Goal: Information Seeking & Learning: Check status

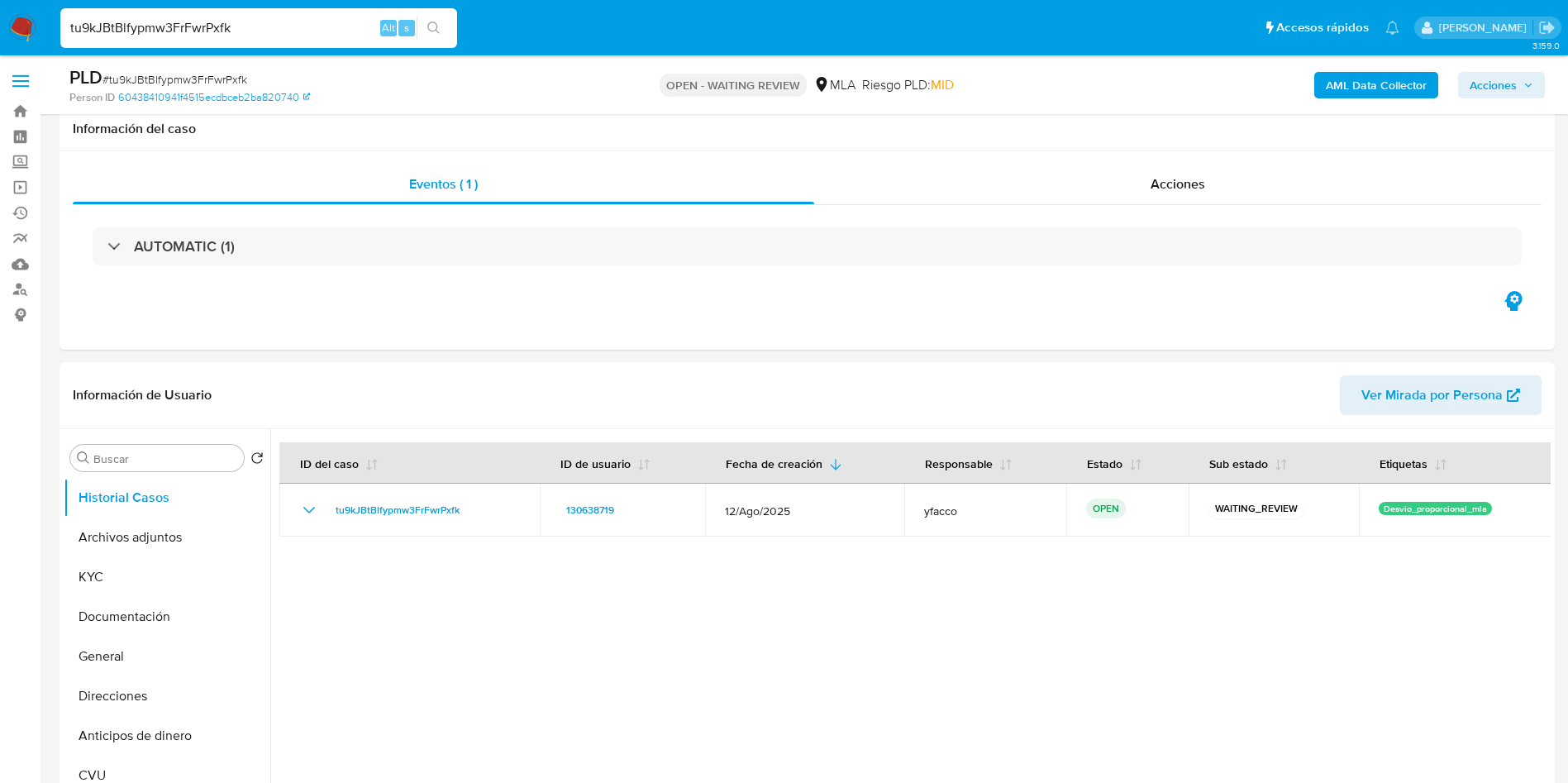
select select "10"
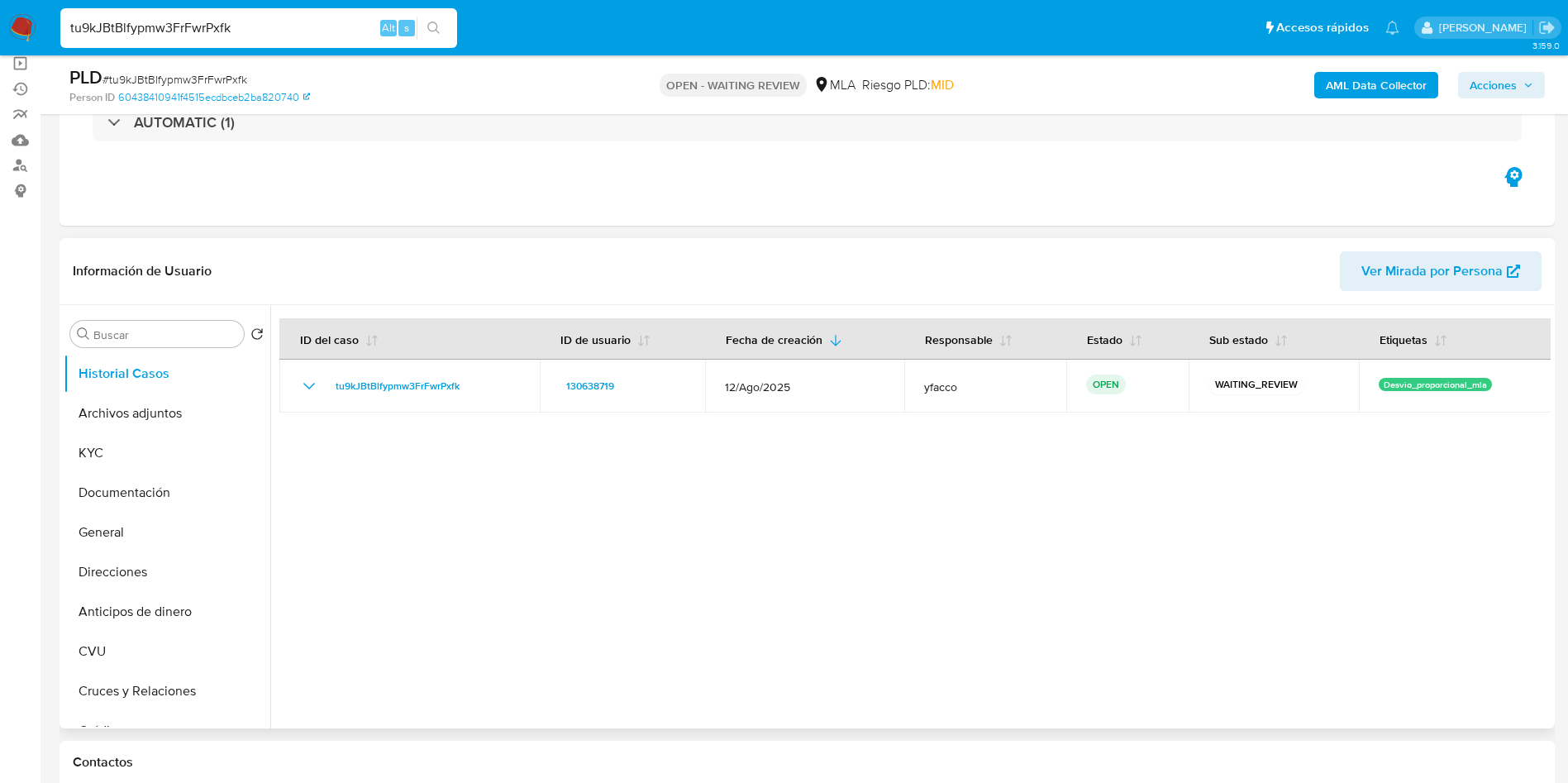
click at [1140, 588] on div at bounding box center [910, 516] width 1280 height 423
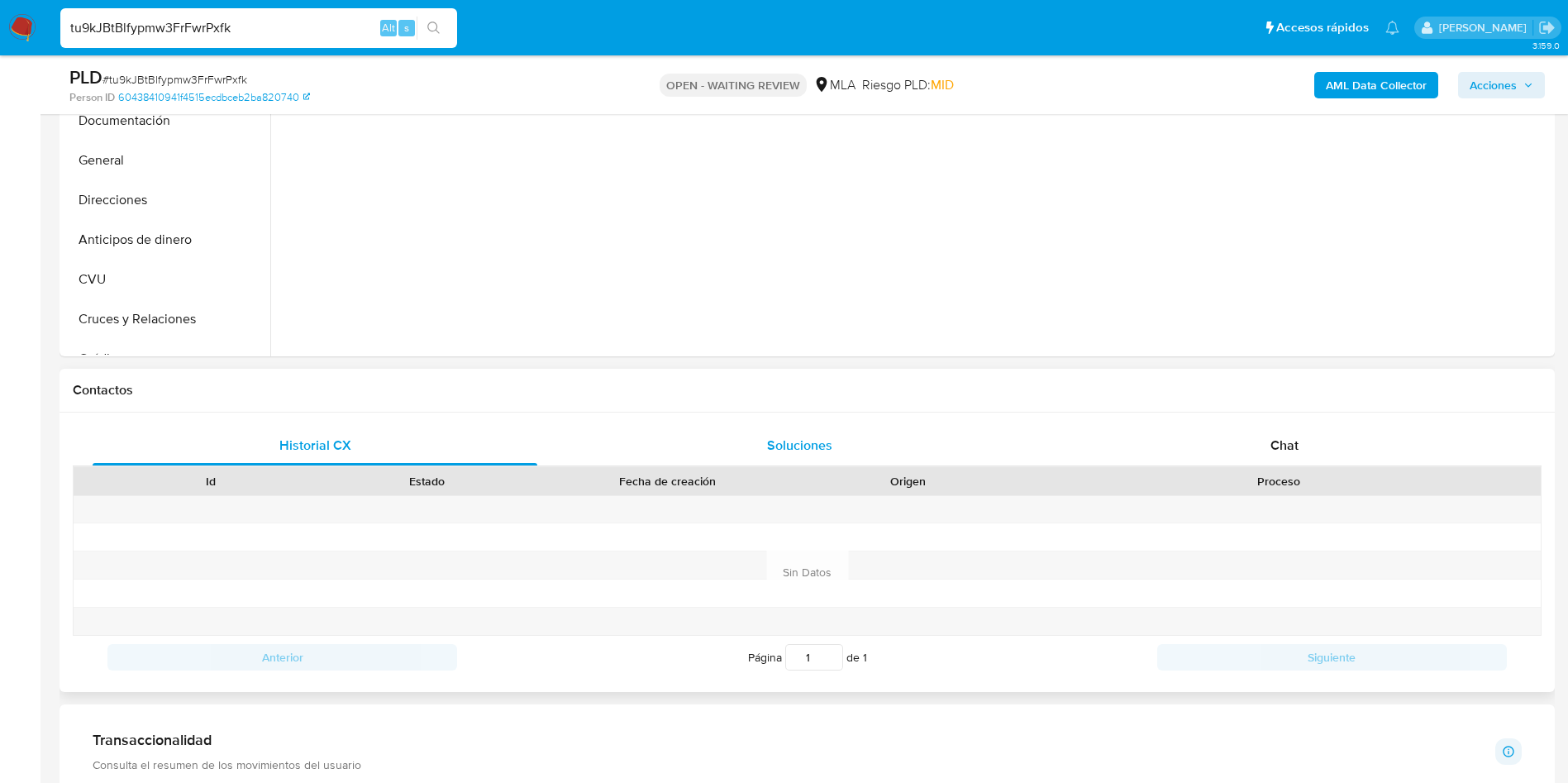
scroll to position [372, 0]
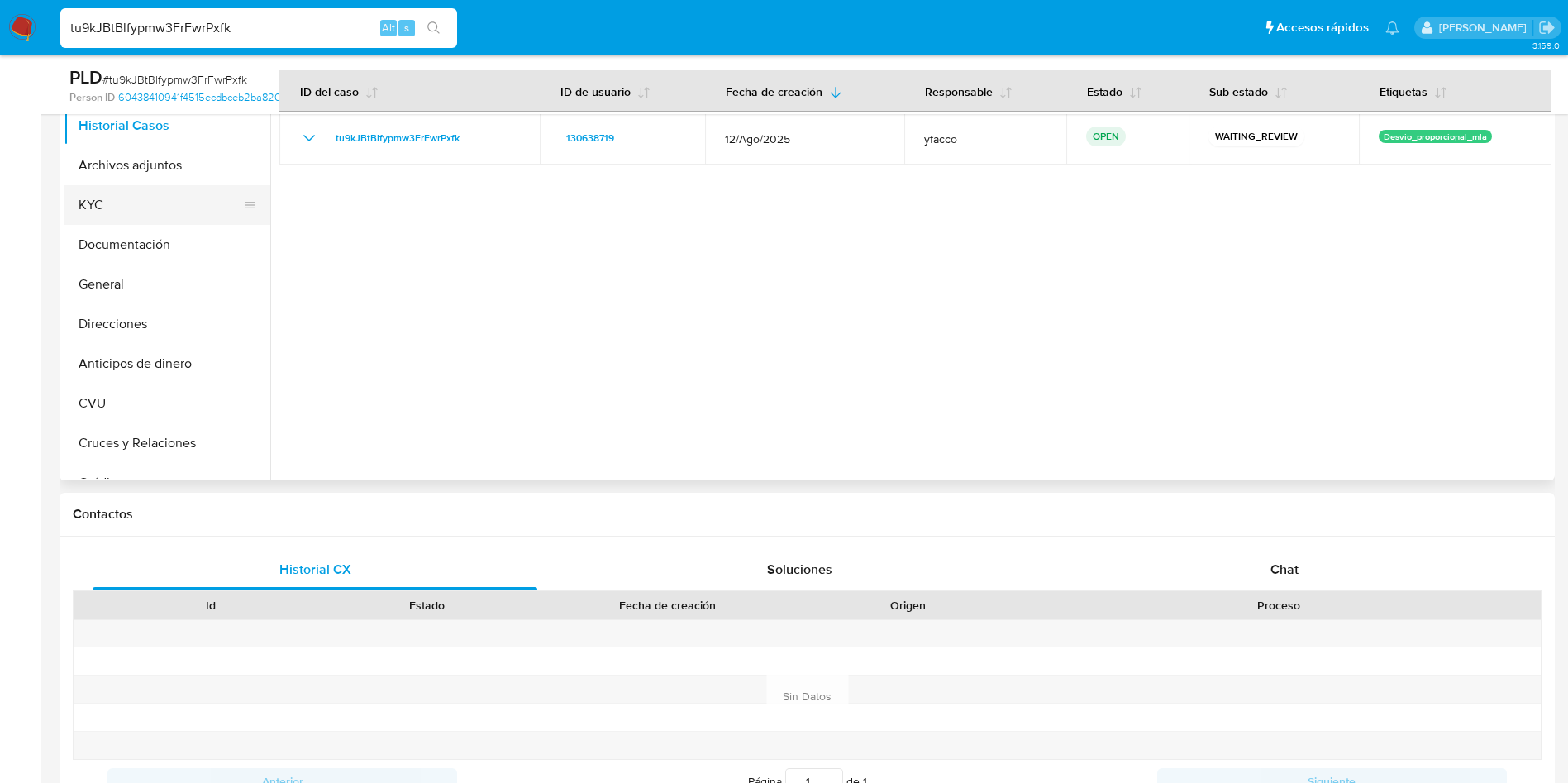
click at [198, 216] on button "KYC" at bounding box center [161, 205] width 193 height 39
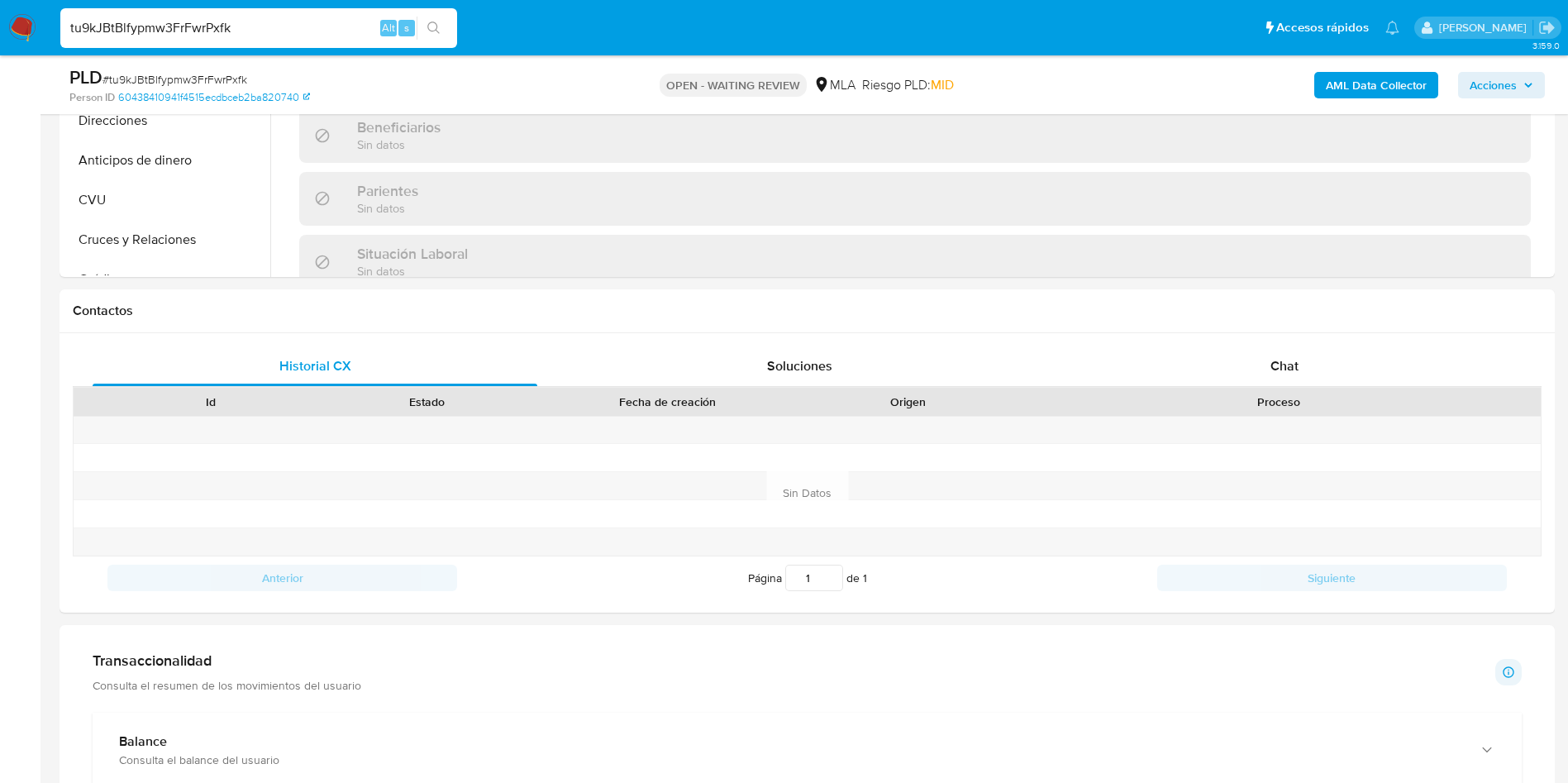
scroll to position [744, 0]
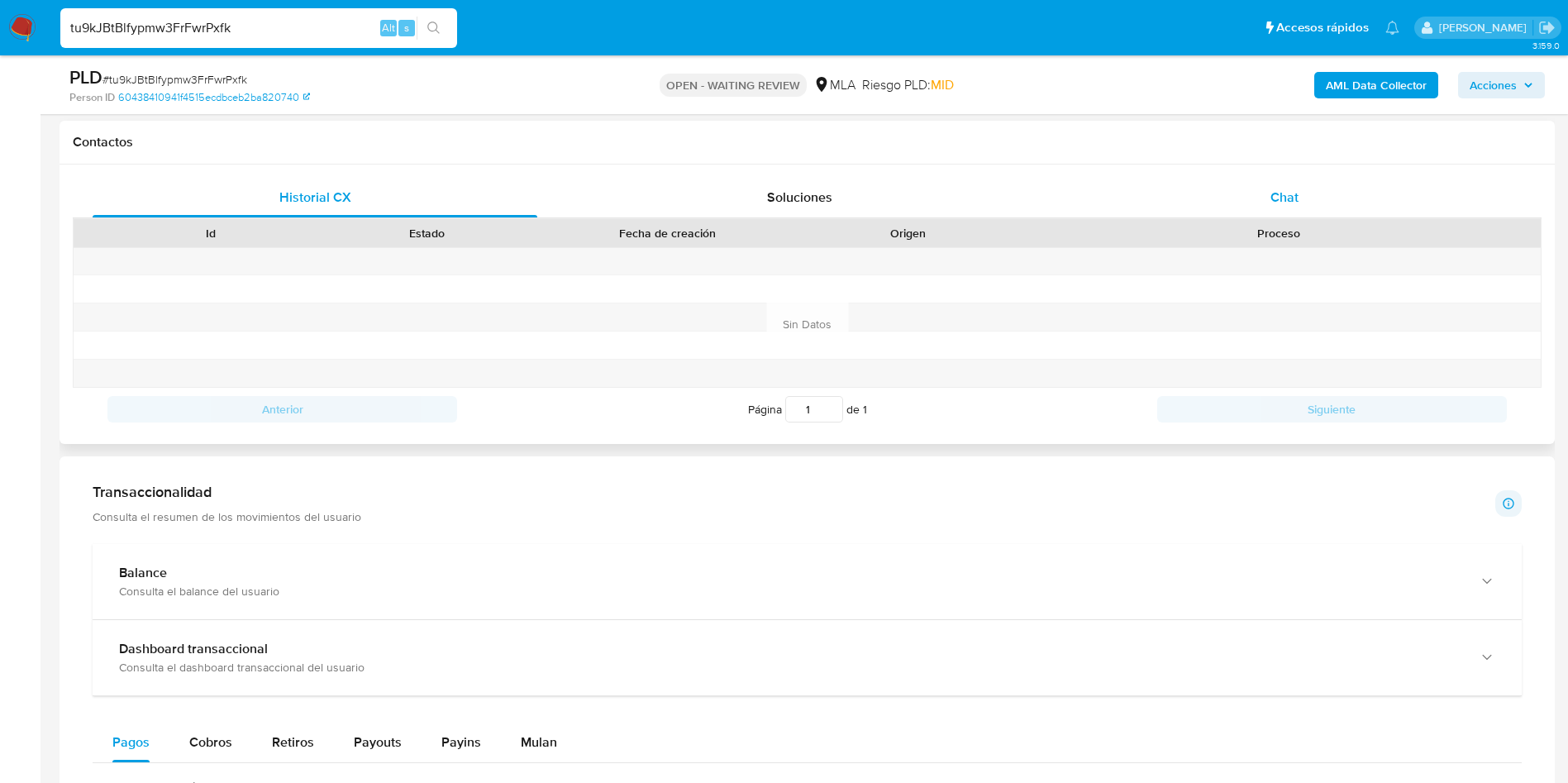
click at [1268, 183] on div "Chat" at bounding box center [1284, 197] width 445 height 39
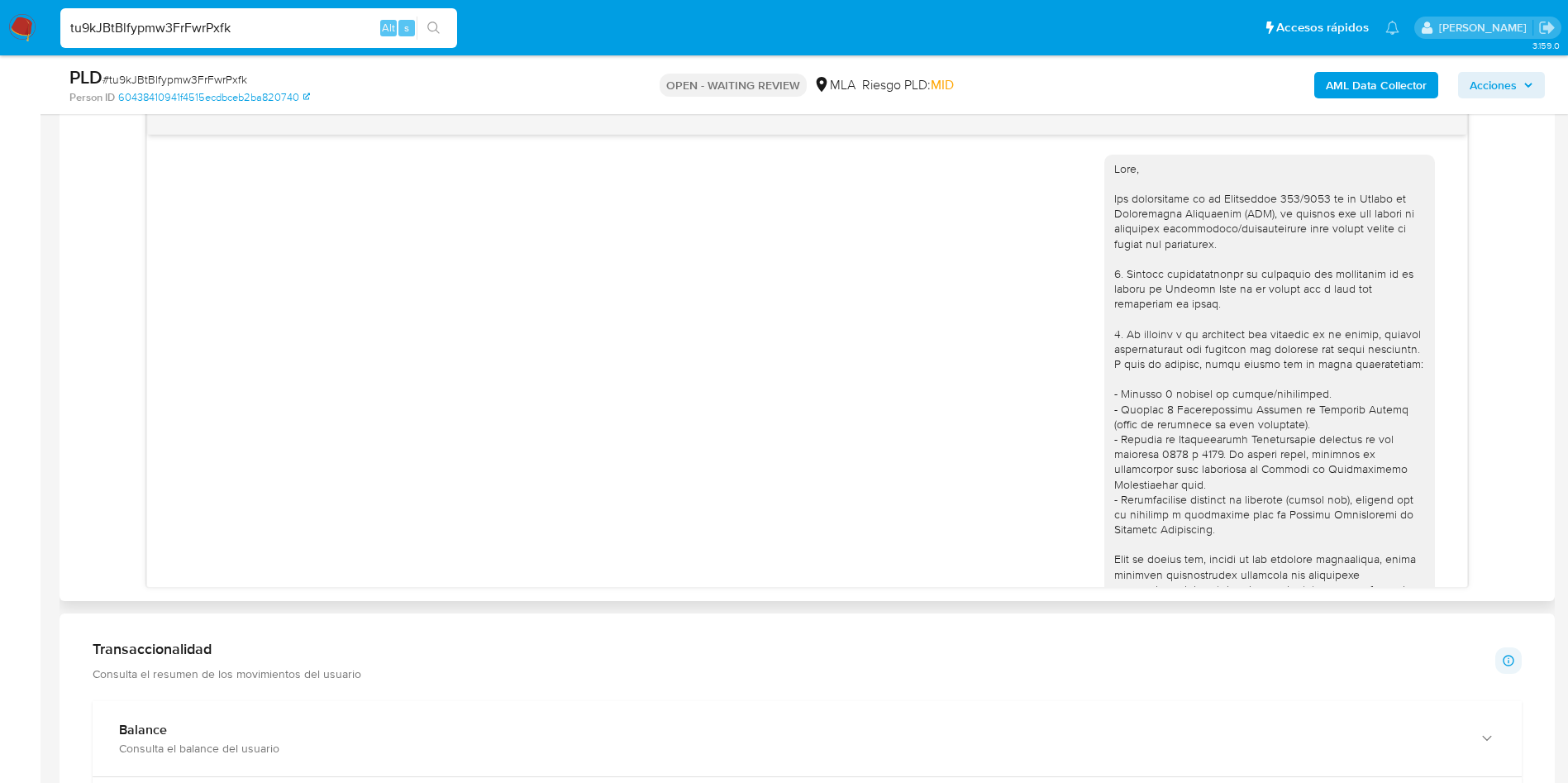
scroll to position [641, 0]
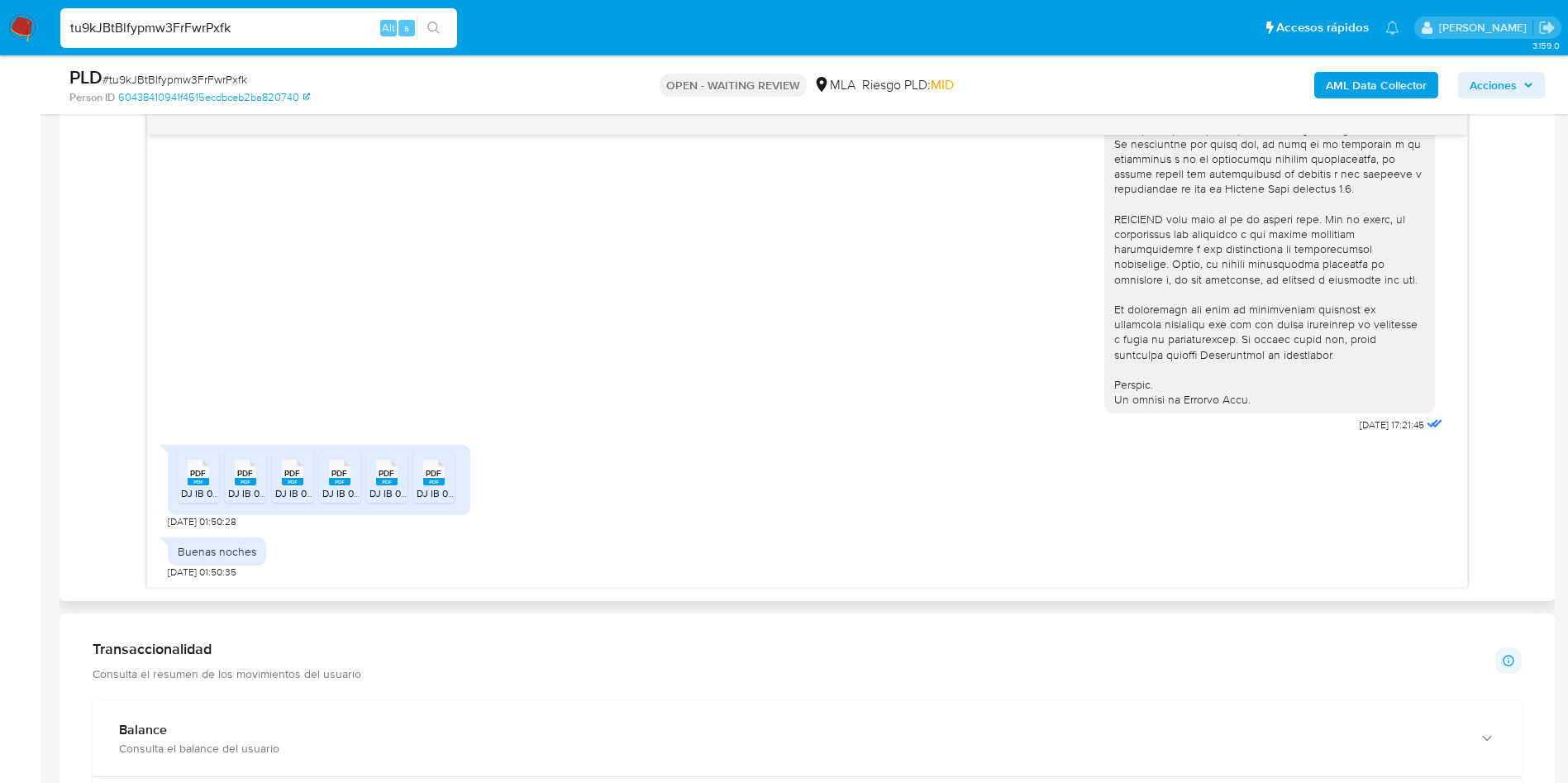
click at [189, 475] on icon at bounding box center [198, 471] width 22 height 25
drag, startPoint x: 237, startPoint y: 472, endPoint x: 297, endPoint y: 478, distance: 60.3
click at [238, 472] on div "PDF PDF" at bounding box center [245, 470] width 35 height 32
click at [302, 478] on rect at bounding box center [292, 482] width 22 height 8
click at [342, 486] on icon "PDF" at bounding box center [339, 472] width 22 height 29
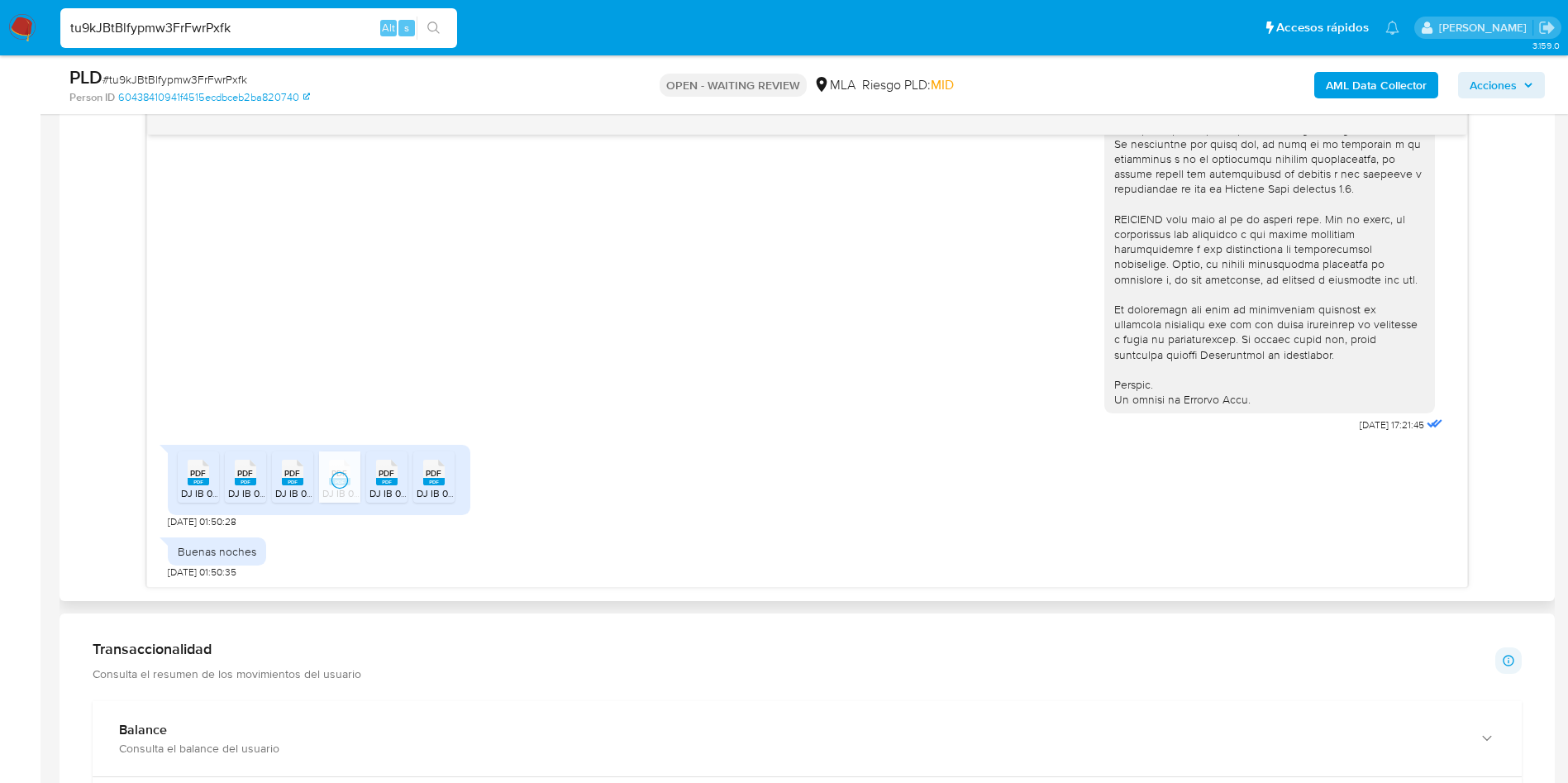
click at [384, 484] on rect at bounding box center [386, 482] width 22 height 8
click at [413, 481] on li "PDF PDF DJ IB 04-2025.pdf" at bounding box center [434, 477] width 41 height 52
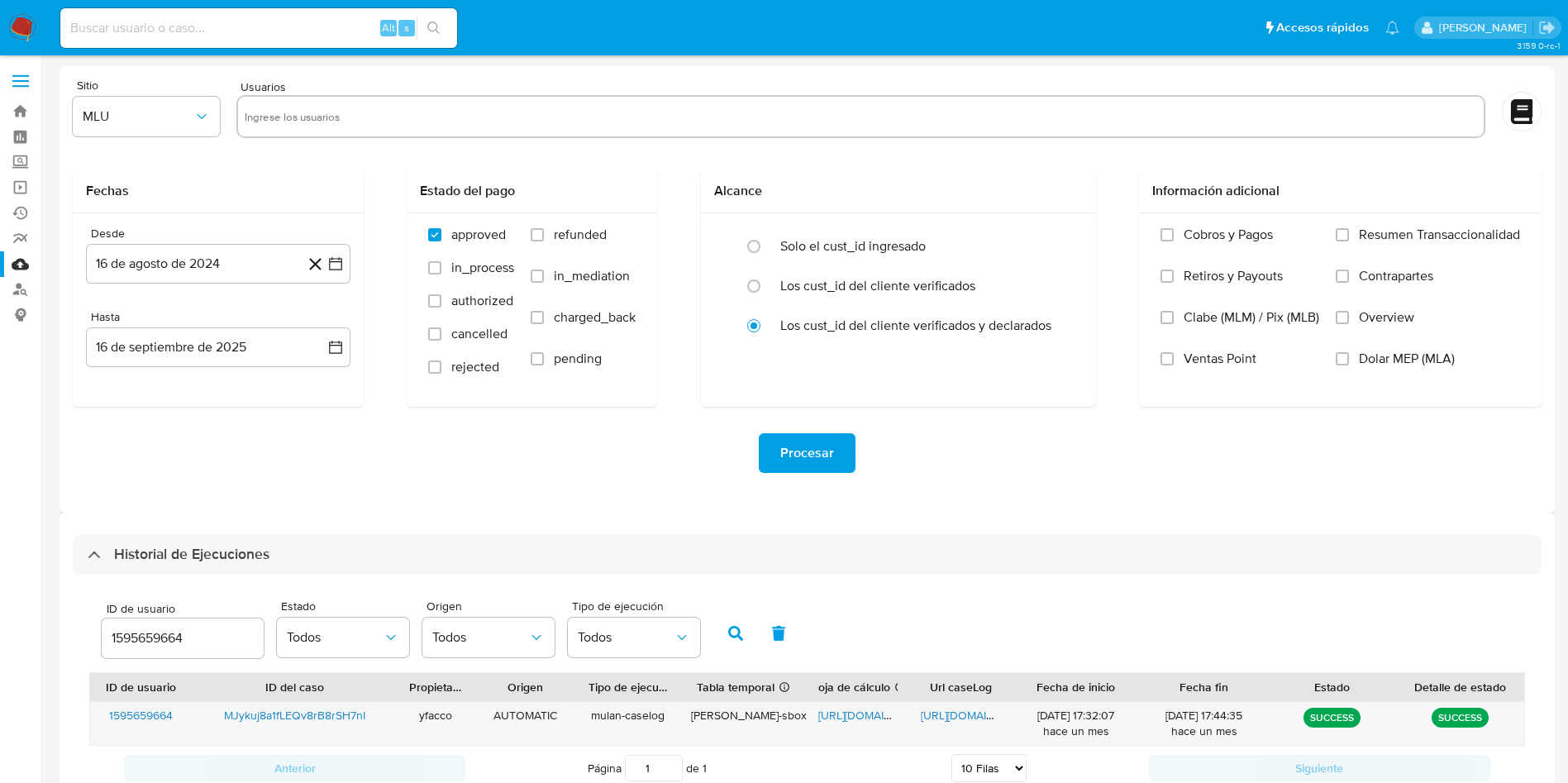
select select "10"
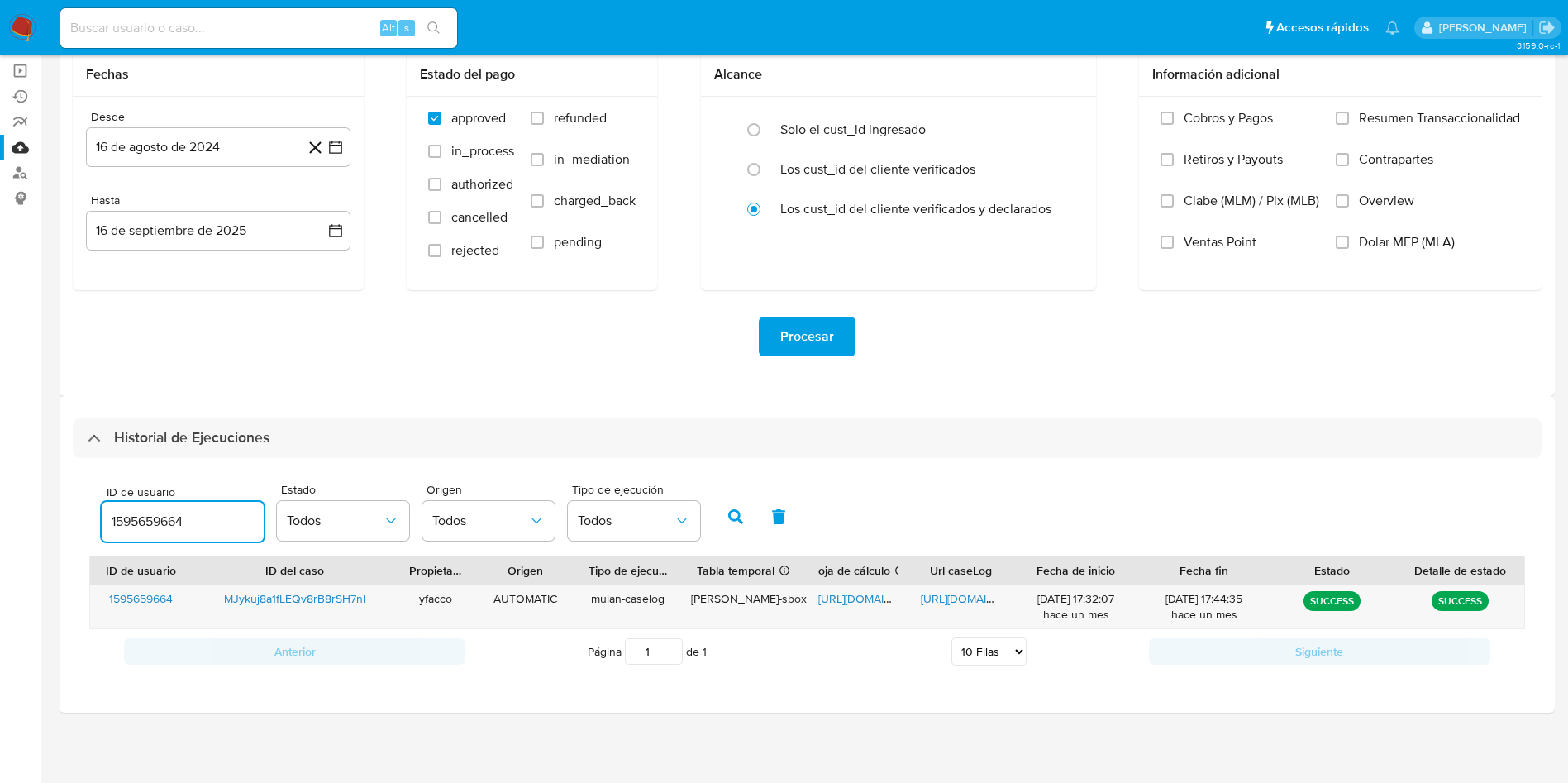
drag, startPoint x: 202, startPoint y: 526, endPoint x: 0, endPoint y: 480, distance: 207.2
click at [0, 506] on section "Bandeja Tablero Screening Búsqueda en Listas Watchlist Herramientas Operaciones…" at bounding box center [784, 333] width 1568 height 899
type input "130638719"
click at [719, 515] on button "button" at bounding box center [736, 516] width 43 height 39
click at [868, 598] on span "[URL][DOMAIN_NAME]" at bounding box center [874, 598] width 114 height 17
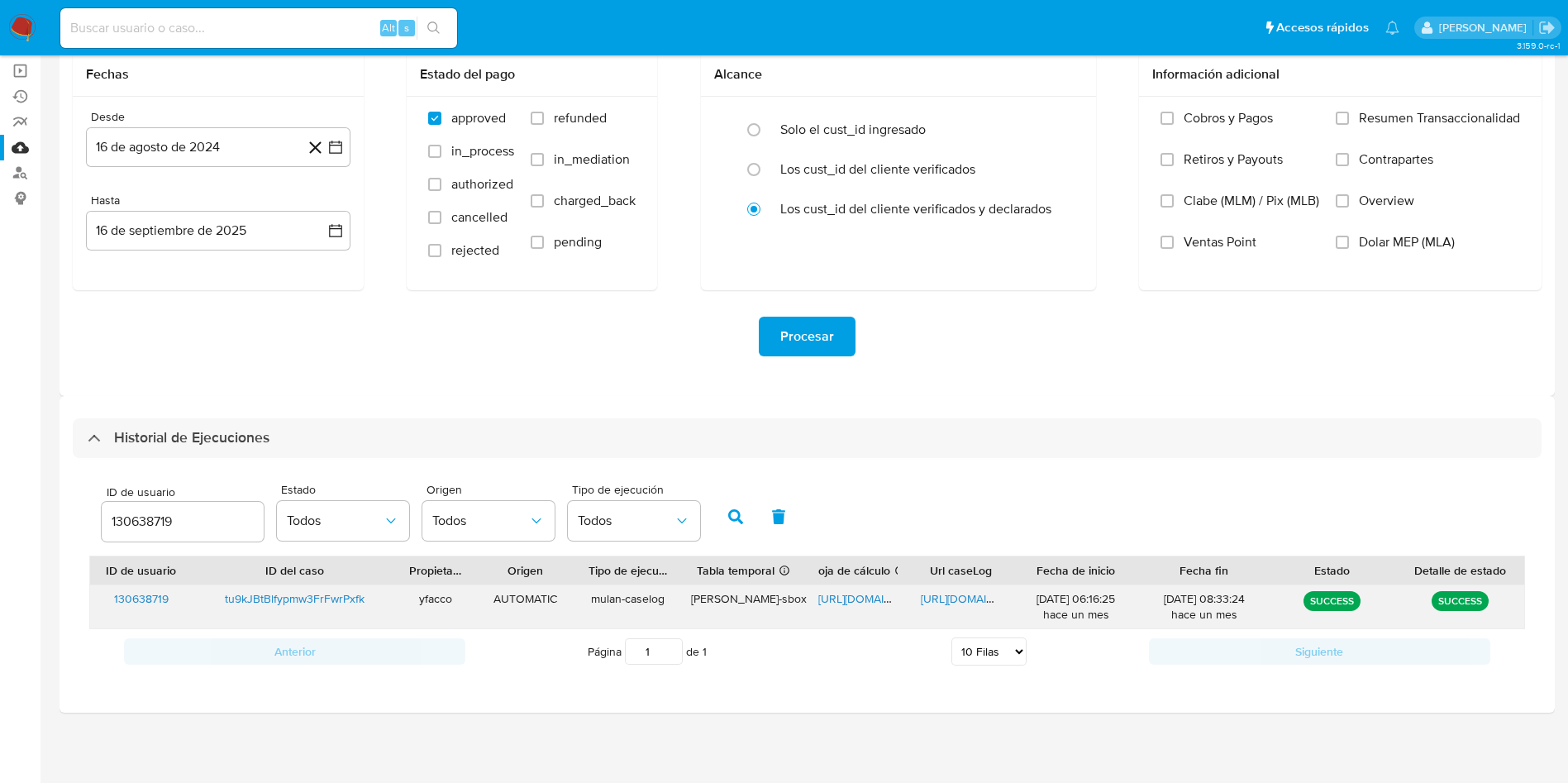
click at [935, 590] on span "[URL][DOMAIN_NAME]" at bounding box center [977, 598] width 114 height 17
drag, startPoint x: 197, startPoint y: 517, endPoint x: 52, endPoint y: 414, distance: 177.9
click at [69, 483] on div "Historial de Ejecuciones ID de usuario 130638719 Estado Todos Origen Todos Tipo…" at bounding box center [807, 554] width 1495 height 316
type input "499638832"
click at [727, 515] on button "button" at bounding box center [736, 516] width 43 height 39
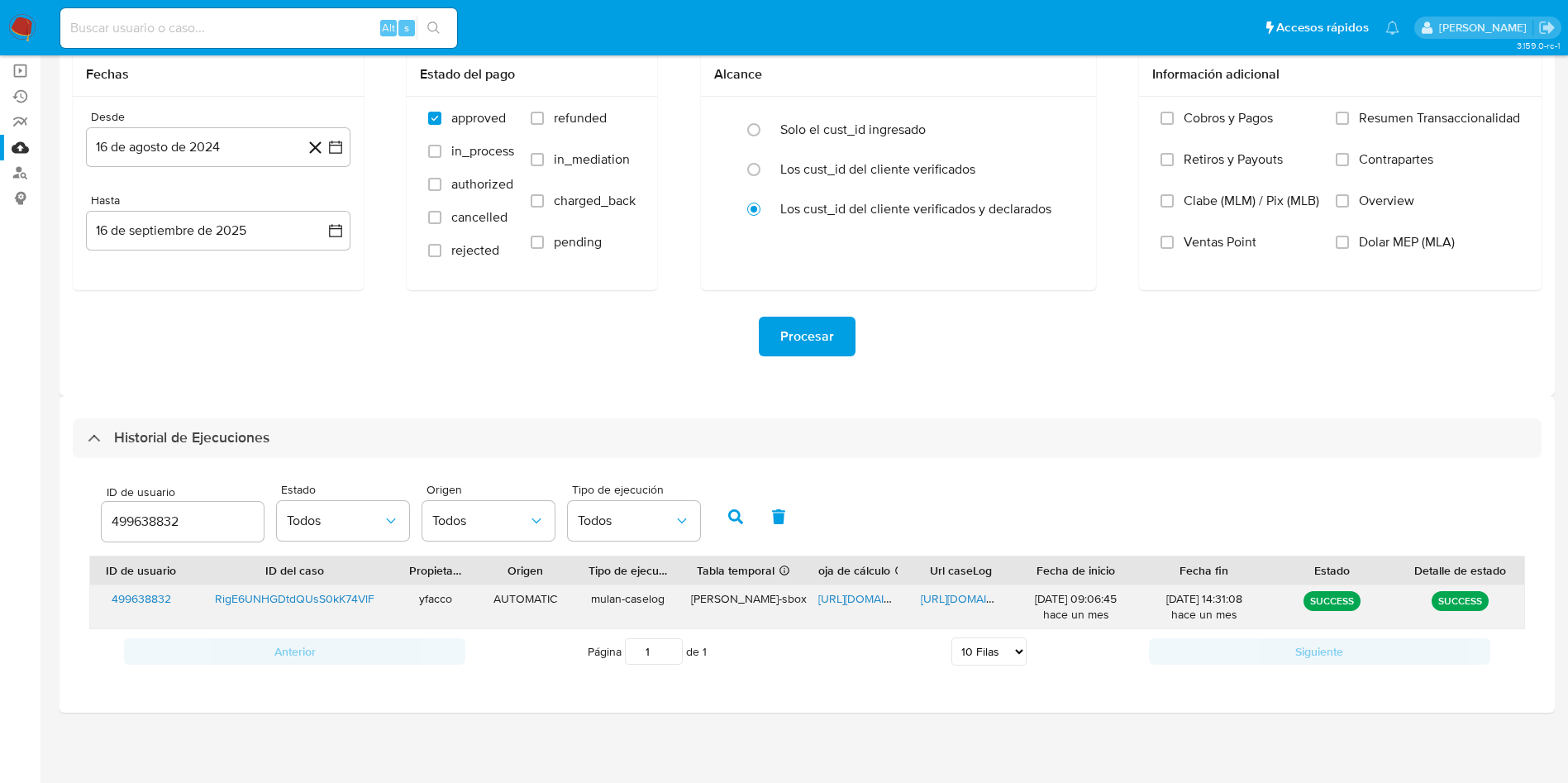
click at [868, 593] on span "[URL][DOMAIN_NAME]" at bounding box center [874, 598] width 114 height 17
click at [944, 604] on span "[URL][DOMAIN_NAME]" at bounding box center [977, 598] width 114 height 17
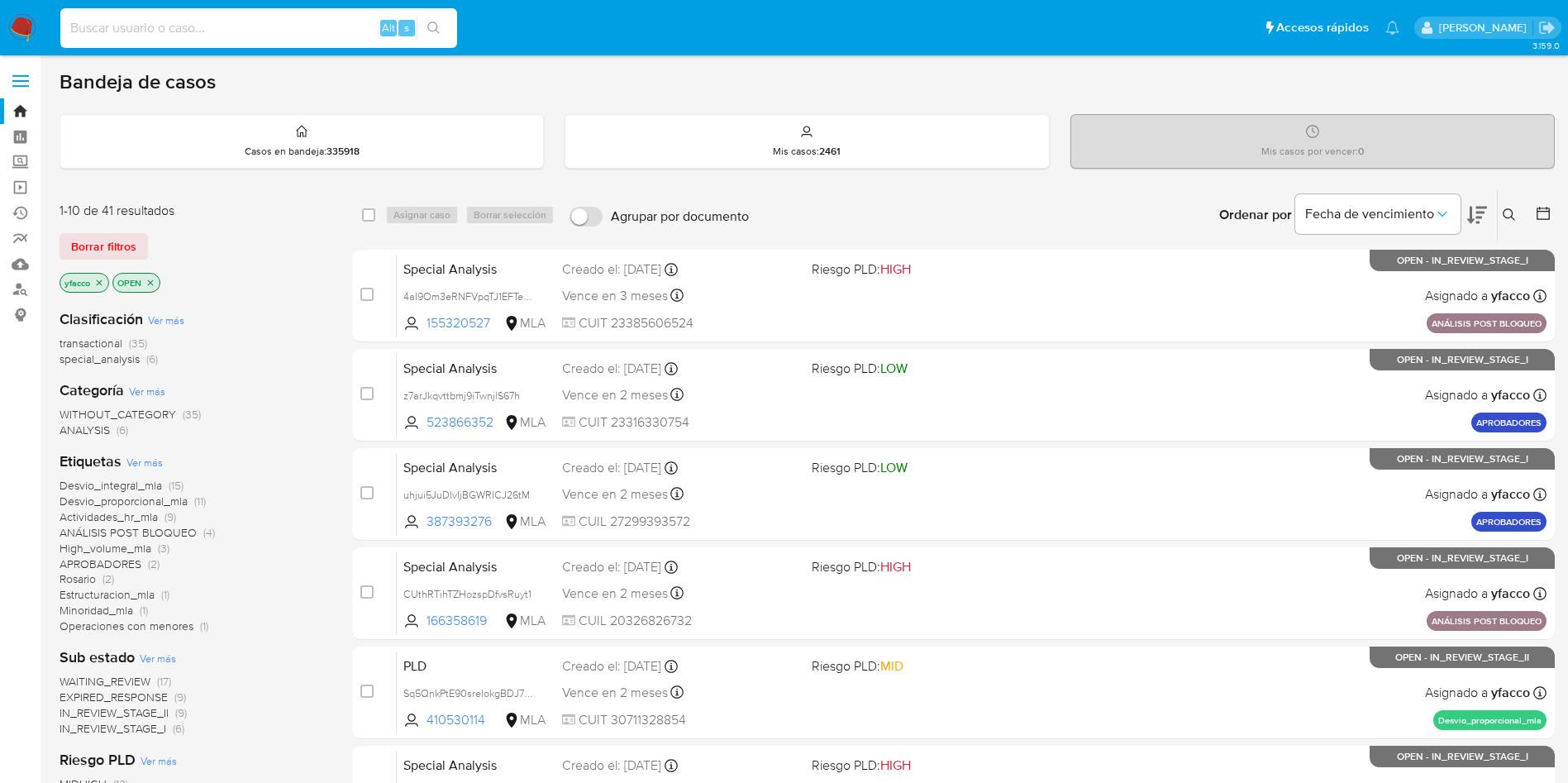
click at [191, 23] on input at bounding box center [258, 27] width 397 height 22
paste input "RigE6UNHGDtdQUsS0kK74VlF"
type input "RigE6UNHGDtdQUsS0kK74VlF"
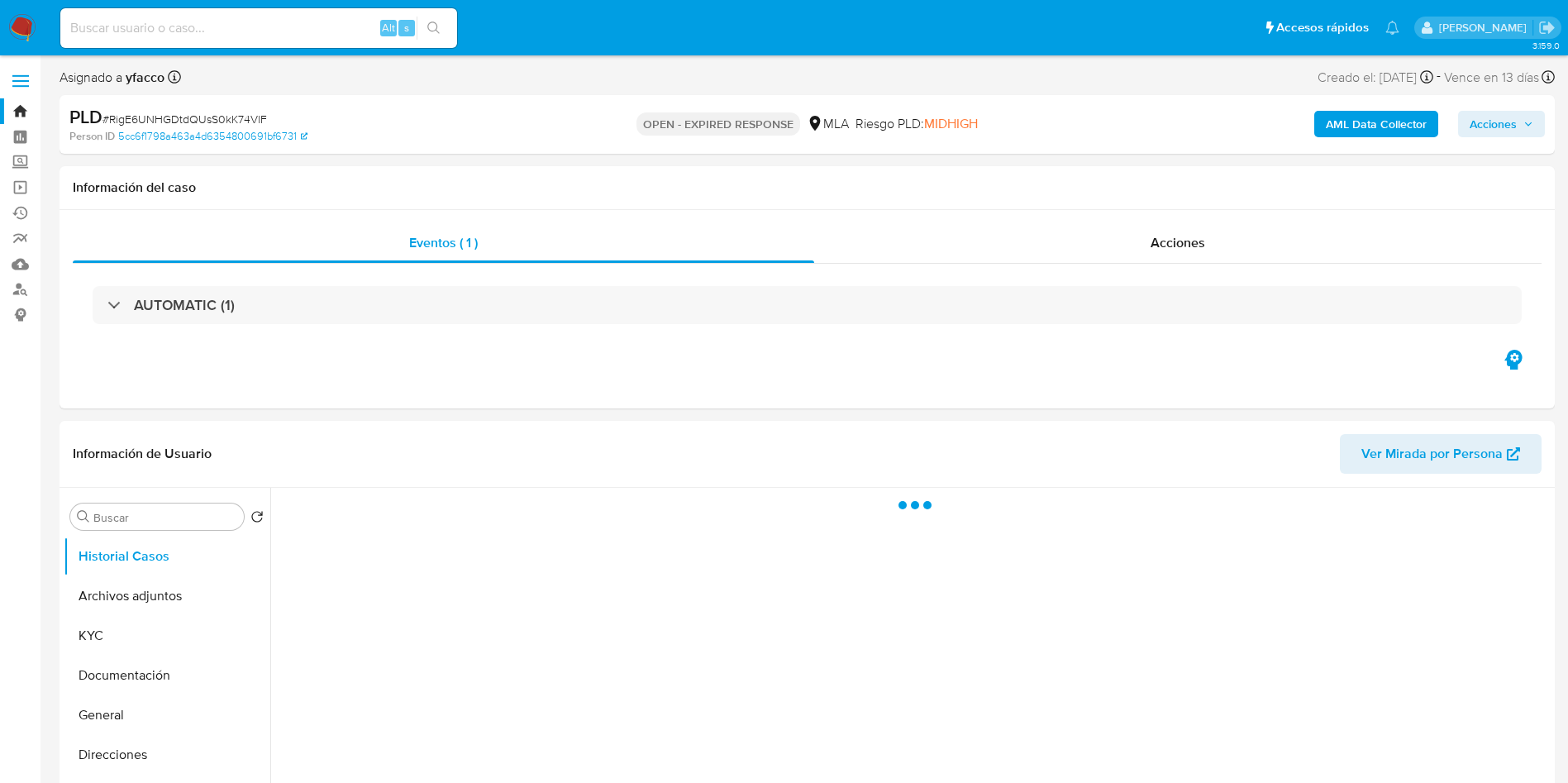
select select "10"
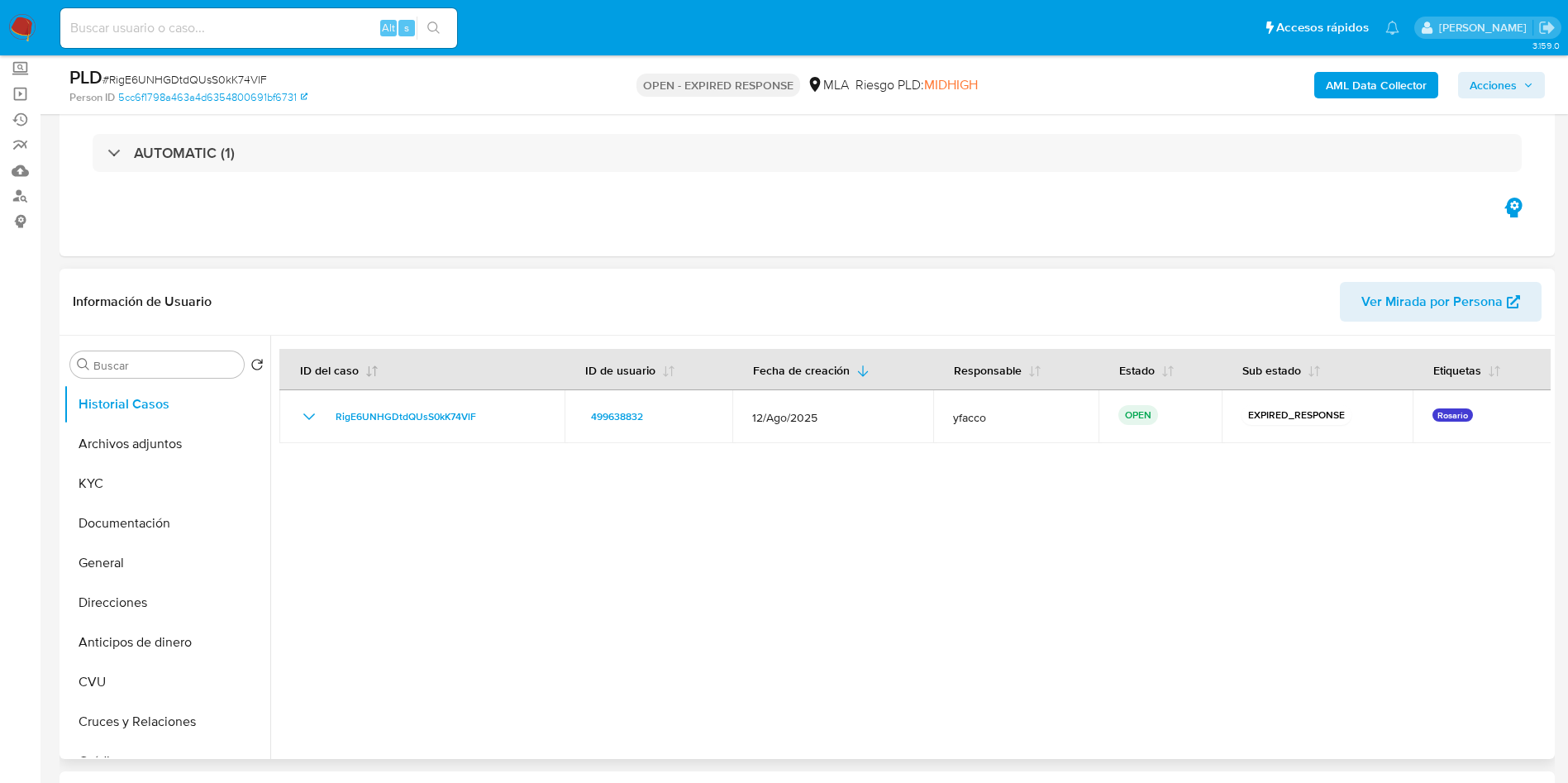
scroll to position [124, 0]
